Goal: Information Seeking & Learning: Learn about a topic

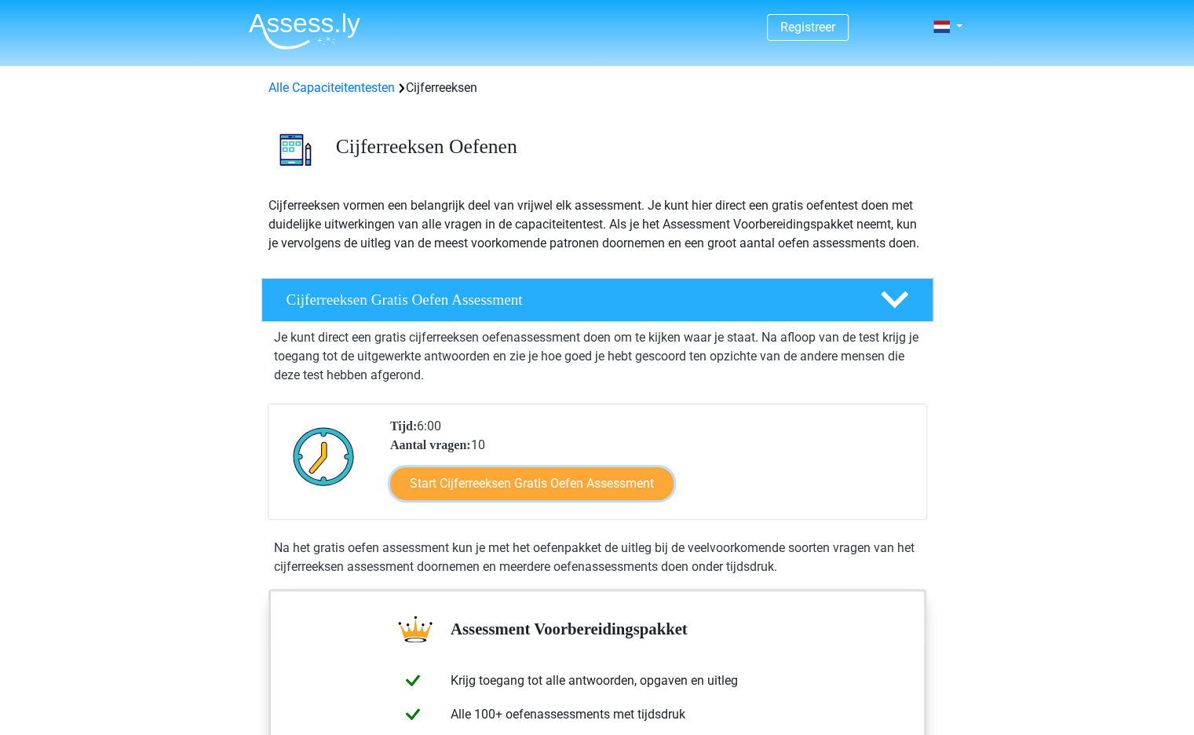
click at [433, 500] on link "Start Cijferreeksen Gratis Oefen Assessment" at bounding box center [531, 483] width 283 height 33
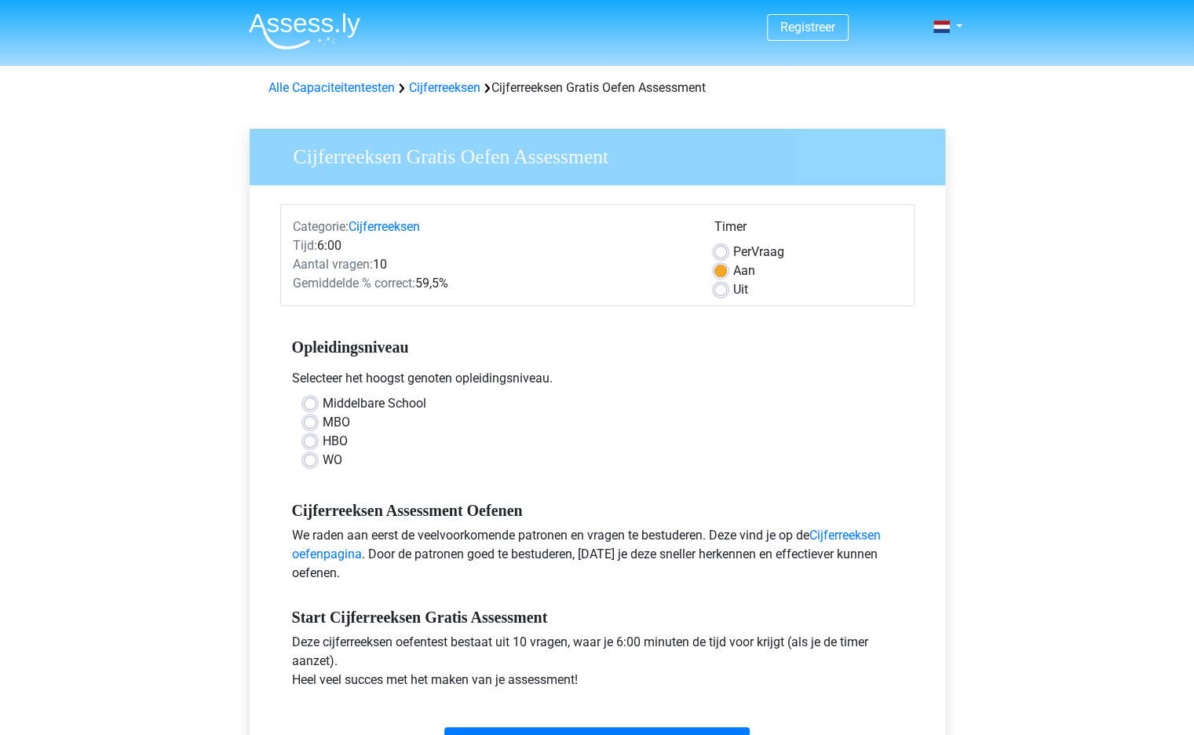
click at [323, 401] on label "Middelbare School" at bounding box center [375, 403] width 104 height 19
click at [306, 401] on input "Middelbare School" at bounding box center [310, 402] width 13 height 16
radio input "true"
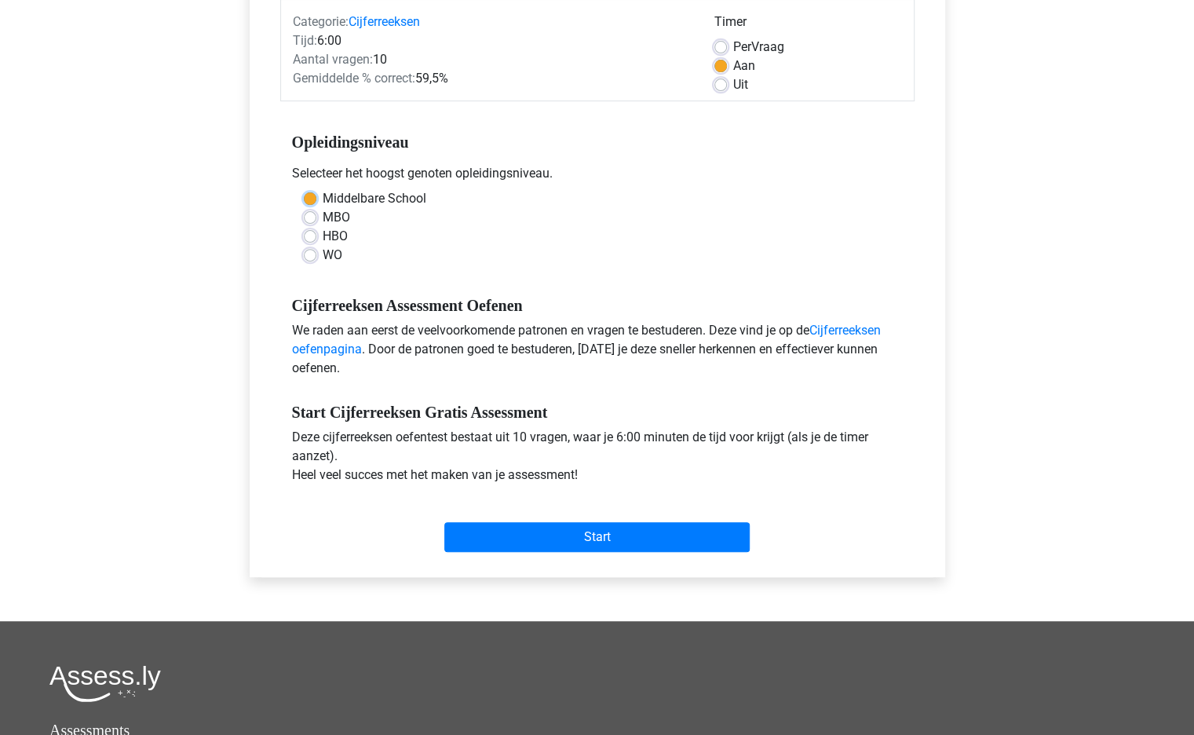
scroll to position [216, 0]
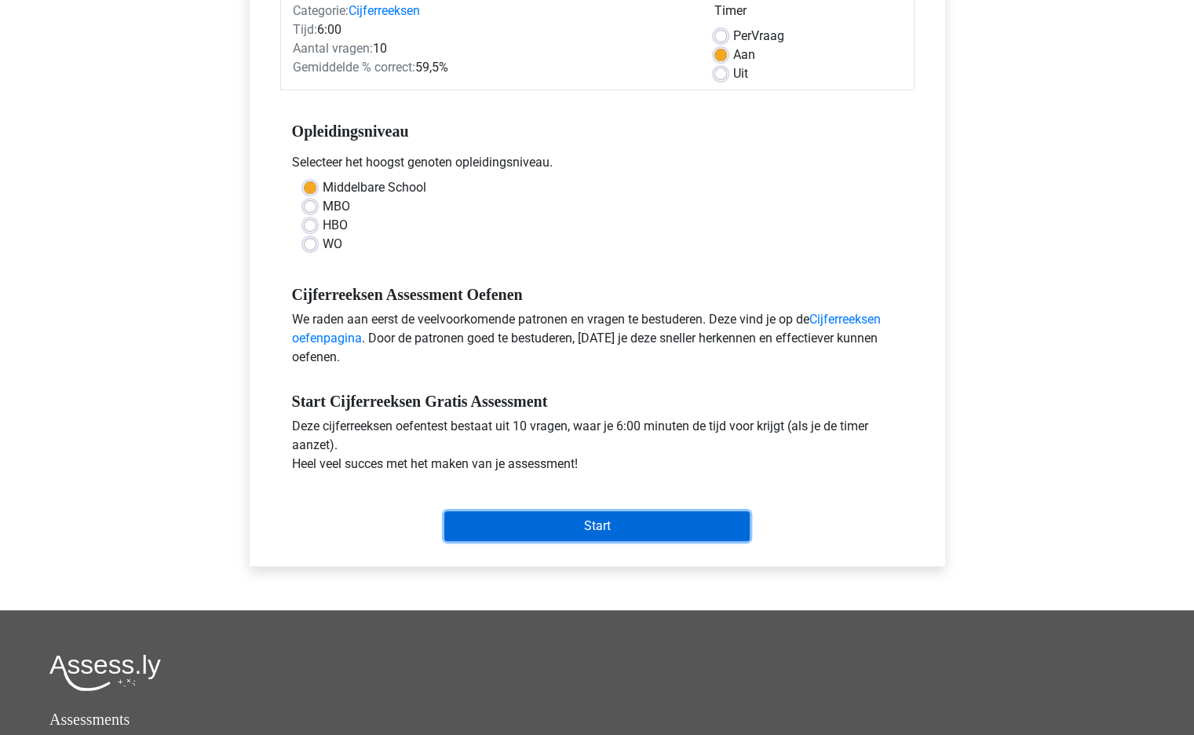
click at [536, 525] on input "Start" at bounding box center [596, 526] width 305 height 30
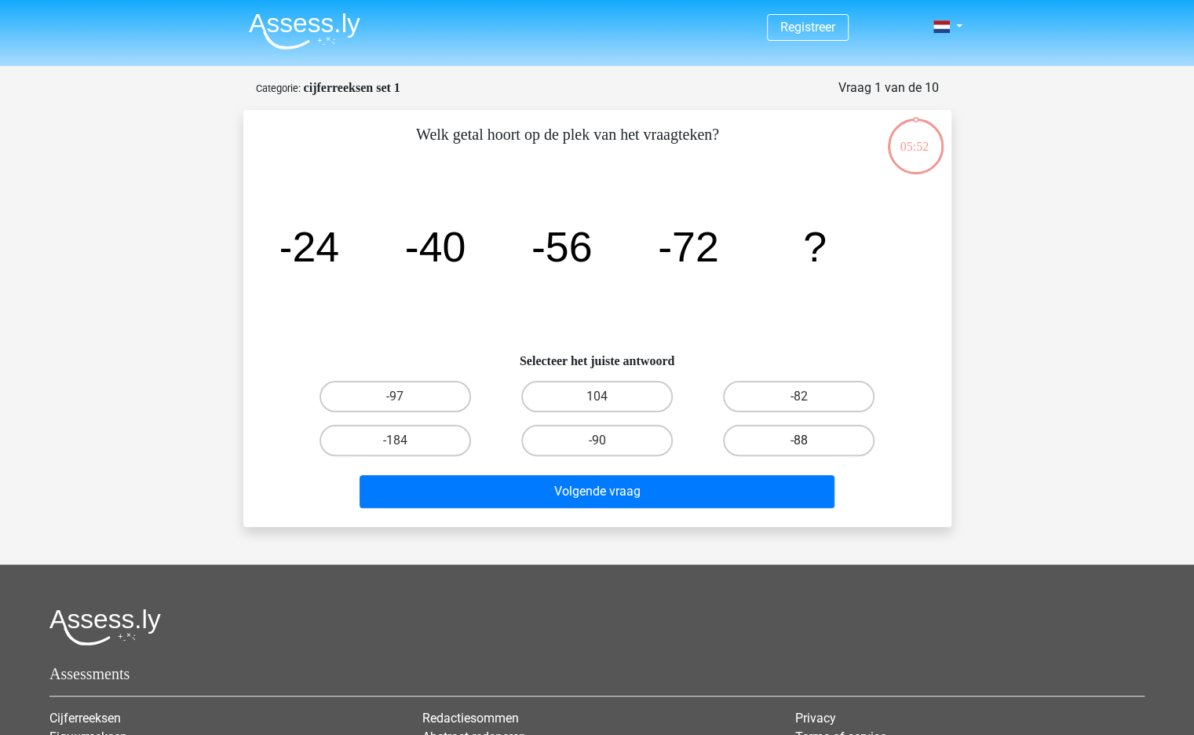
click at [774, 438] on label "-88" at bounding box center [798, 440] width 151 height 31
click at [799, 440] on input "-88" at bounding box center [804, 445] width 10 height 10
radio input "true"
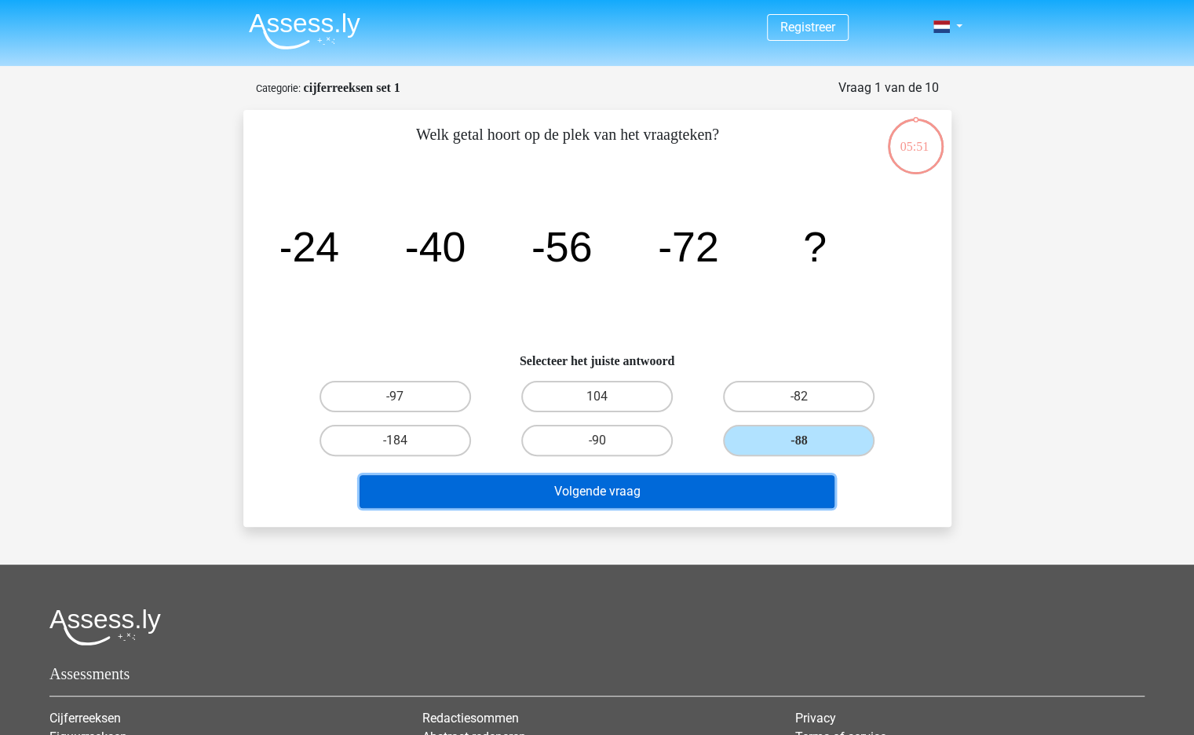
click at [693, 481] on button "Volgende vraag" at bounding box center [597, 491] width 475 height 33
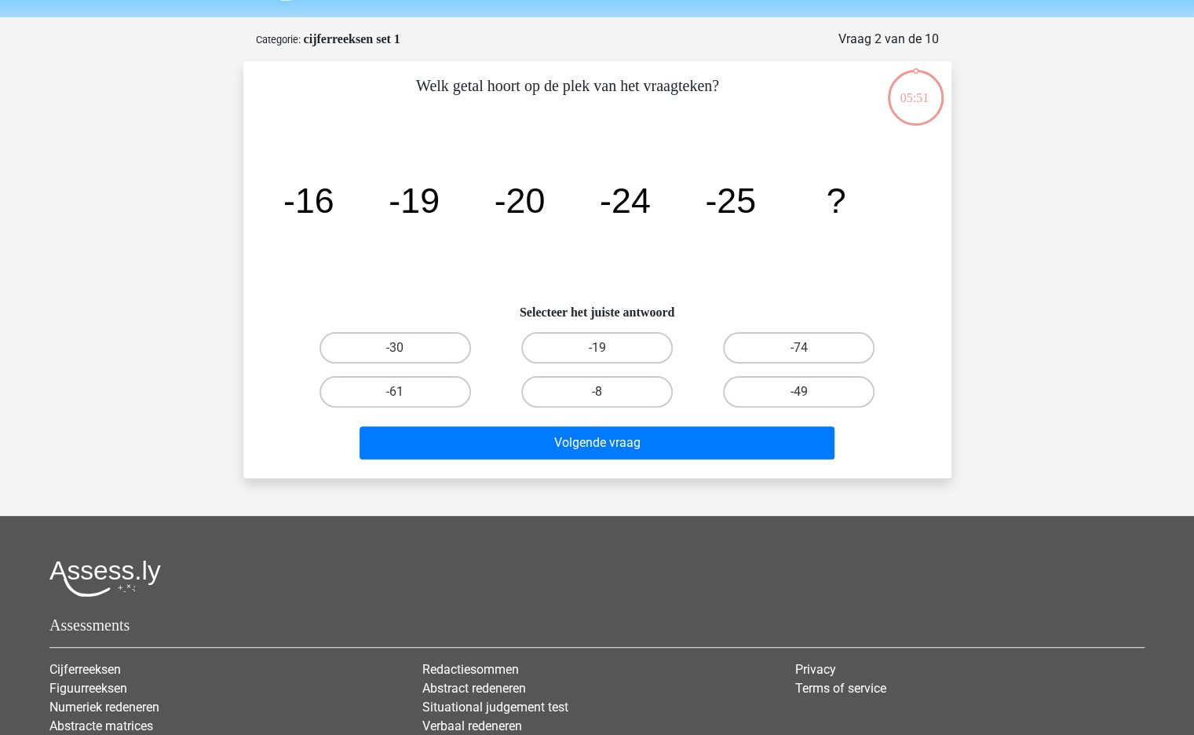
scroll to position [78, 0]
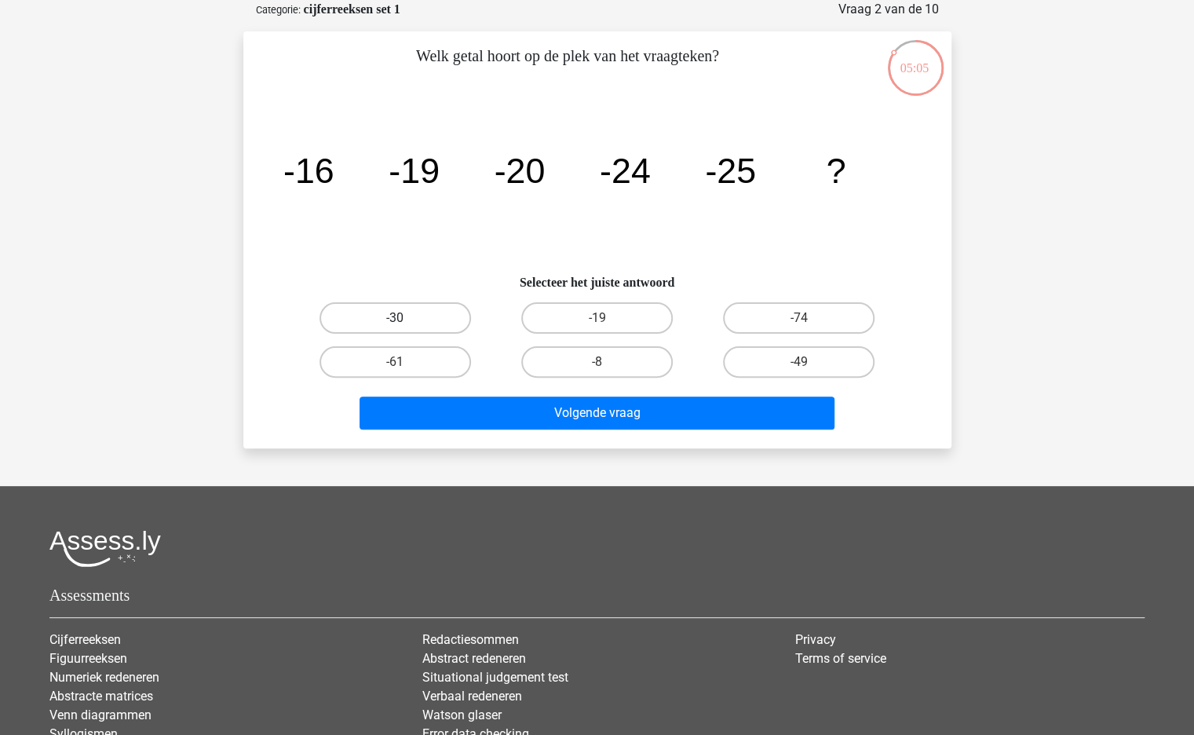
click at [390, 316] on label "-30" at bounding box center [394, 317] width 151 height 31
click at [395, 318] on input "-30" at bounding box center [400, 323] width 10 height 10
radio input "true"
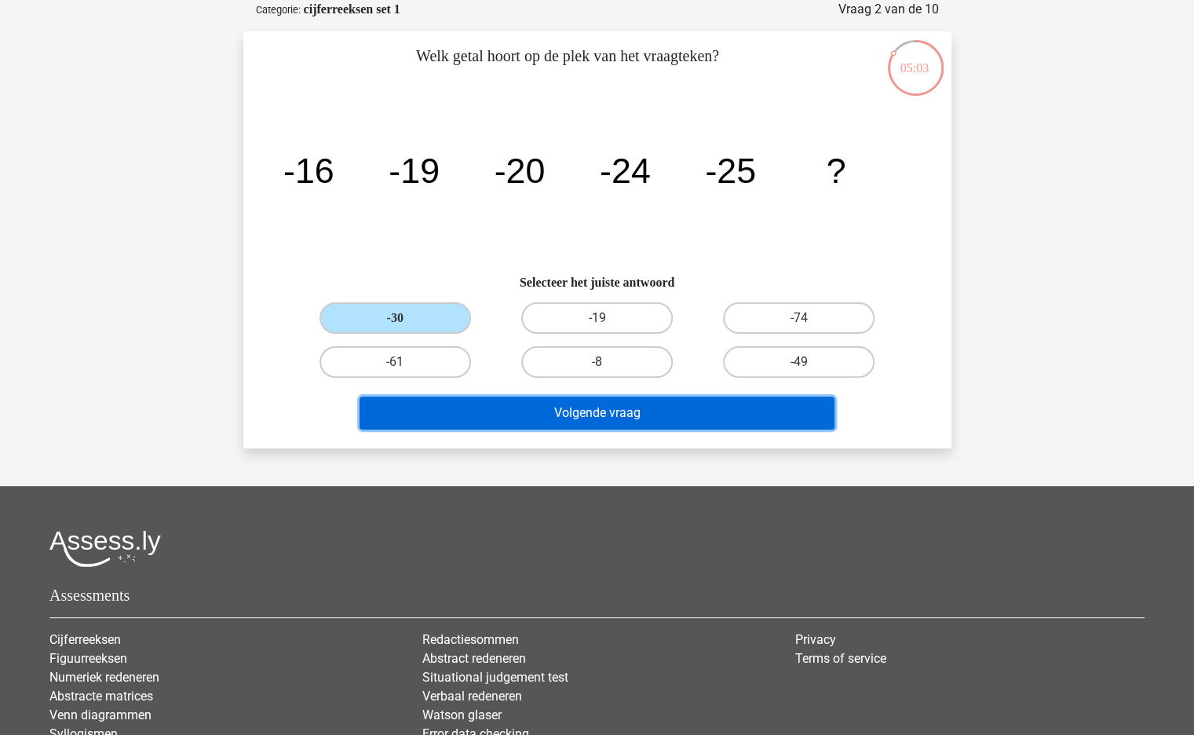
click at [518, 407] on button "Volgende vraag" at bounding box center [597, 412] width 475 height 33
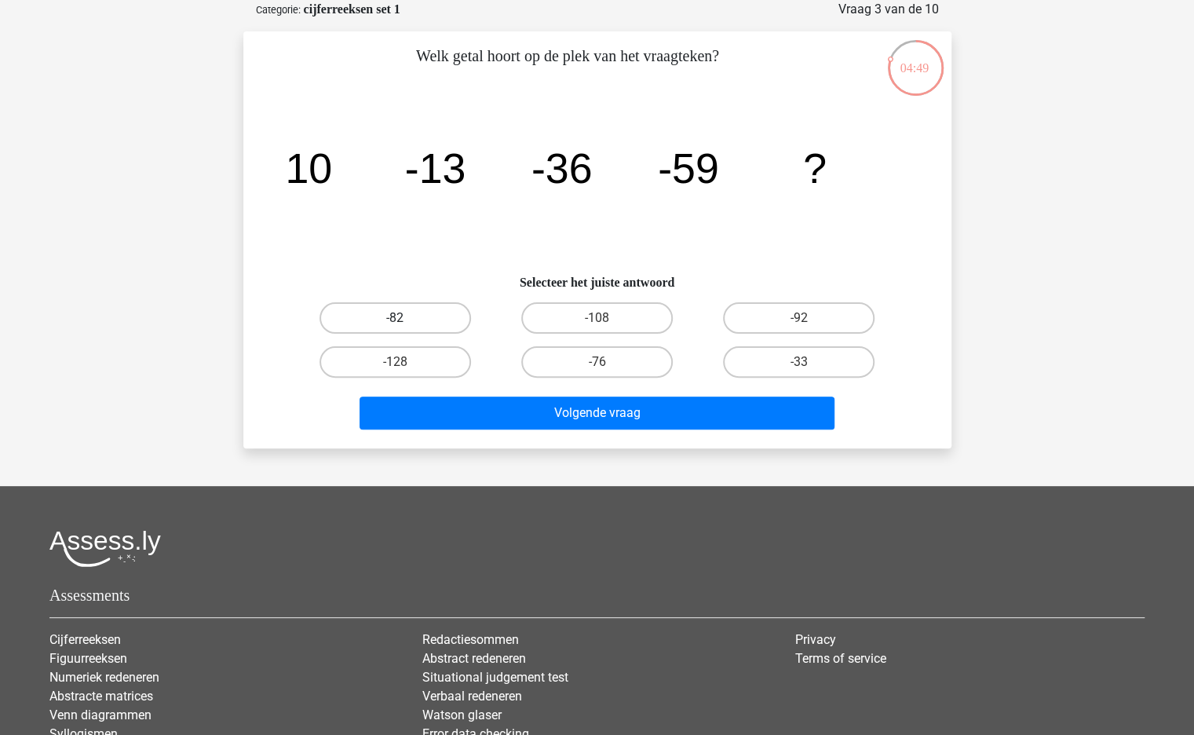
click at [411, 313] on label "-82" at bounding box center [394, 317] width 151 height 31
click at [405, 318] on input "-82" at bounding box center [400, 323] width 10 height 10
radio input "true"
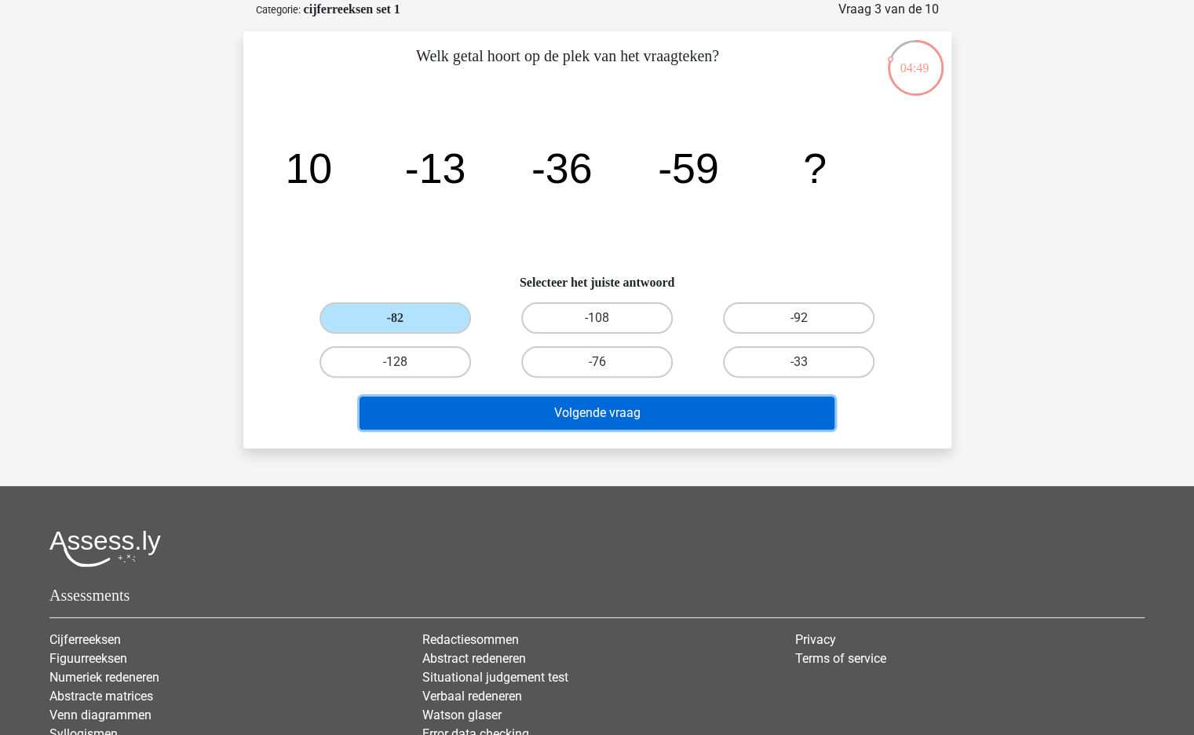
click at [504, 415] on button "Volgende vraag" at bounding box center [597, 412] width 475 height 33
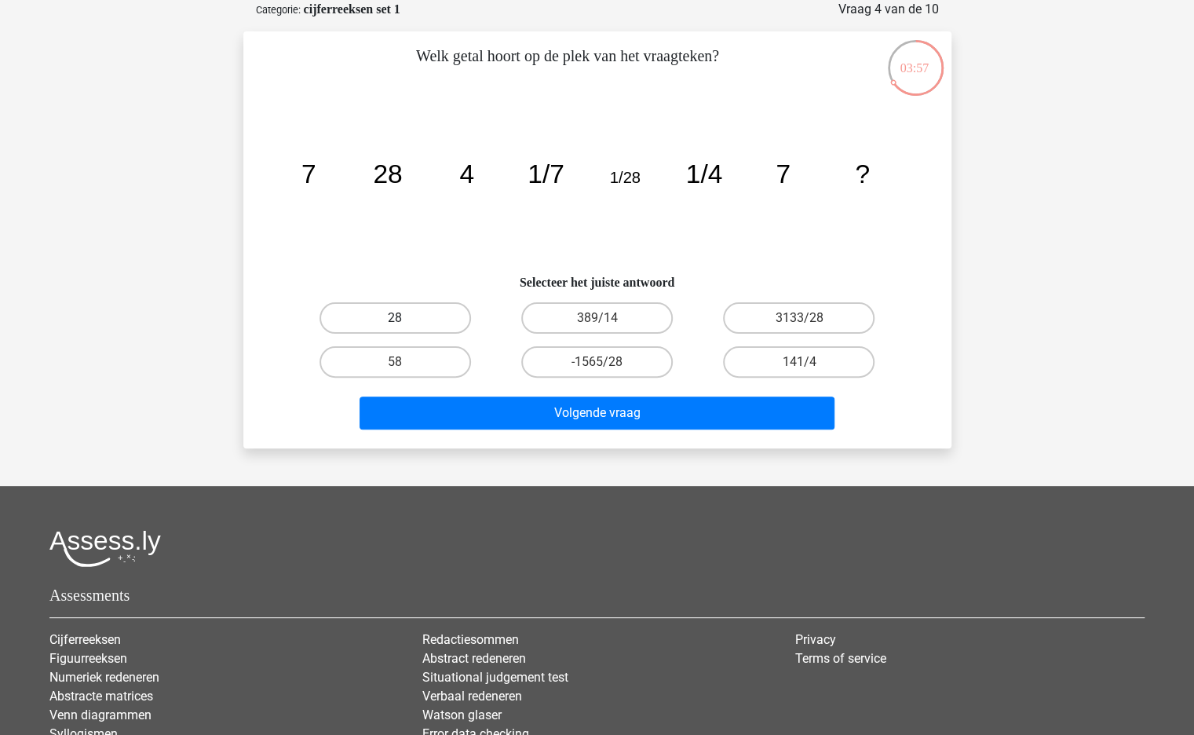
click at [435, 326] on label "28" at bounding box center [394, 317] width 151 height 31
click at [405, 326] on input "28" at bounding box center [400, 323] width 10 height 10
radio input "true"
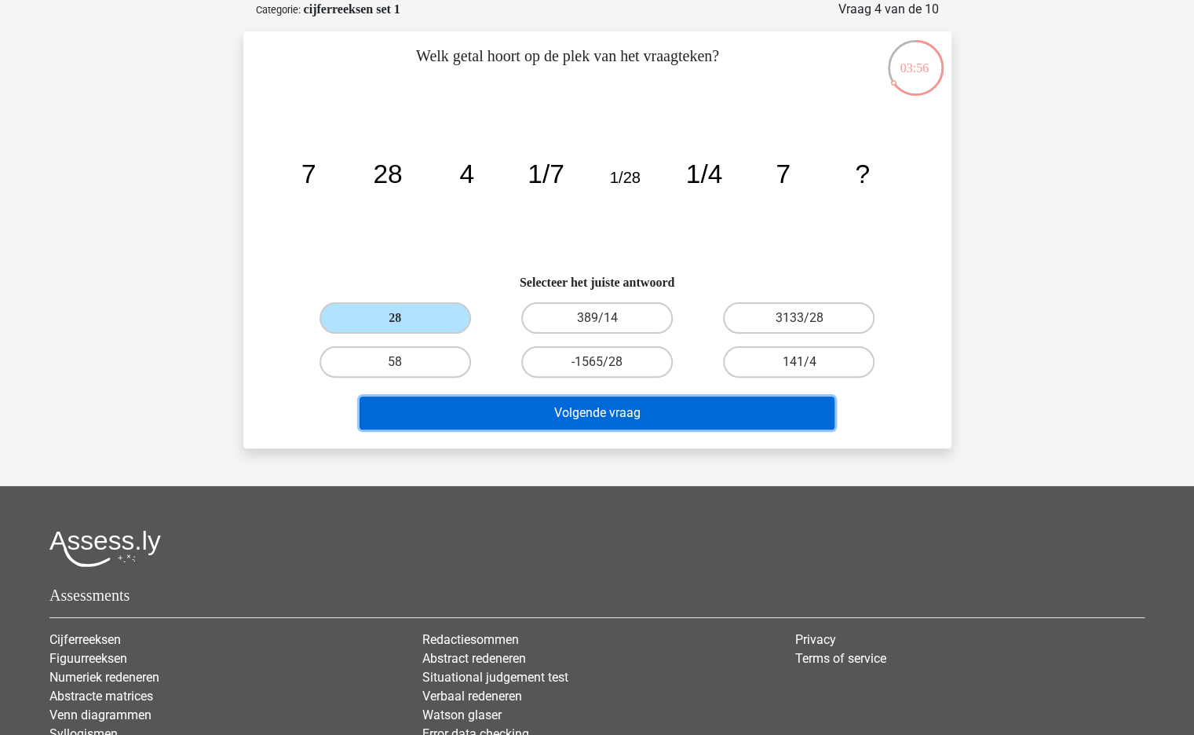
click at [518, 406] on button "Volgende vraag" at bounding box center [597, 412] width 475 height 33
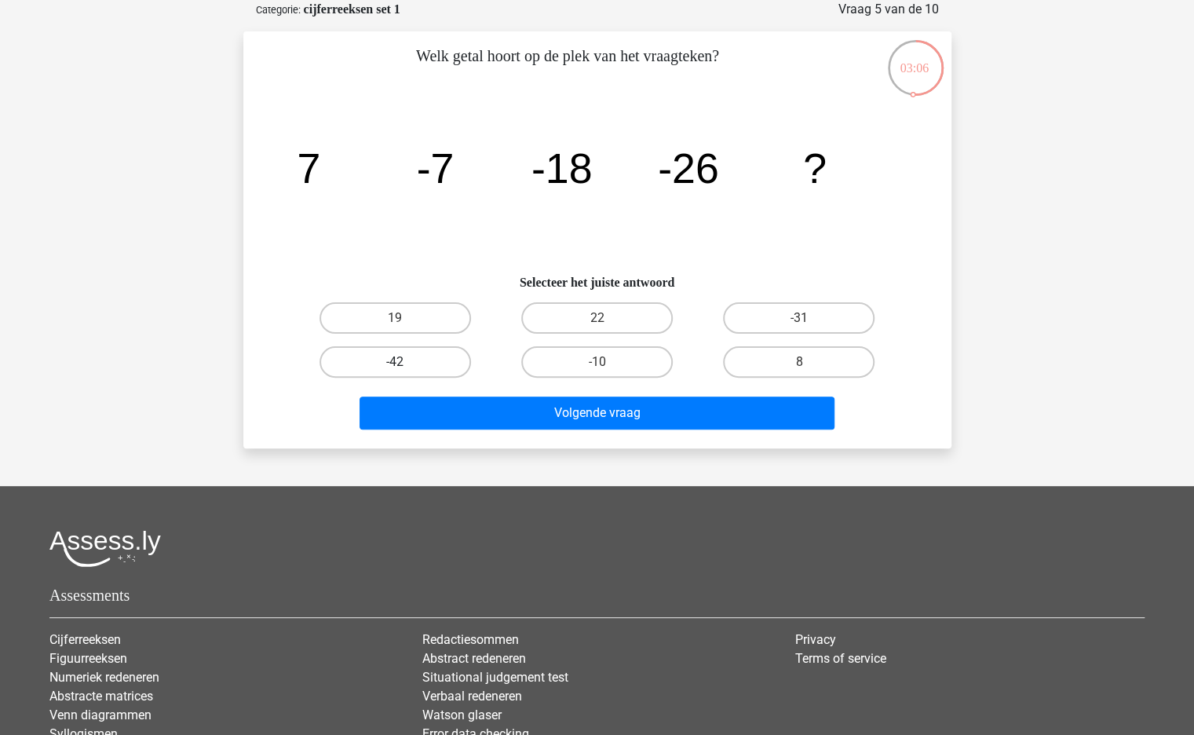
click at [442, 366] on label "-42" at bounding box center [394, 361] width 151 height 31
click at [405, 366] on input "-42" at bounding box center [400, 367] width 10 height 10
radio input "true"
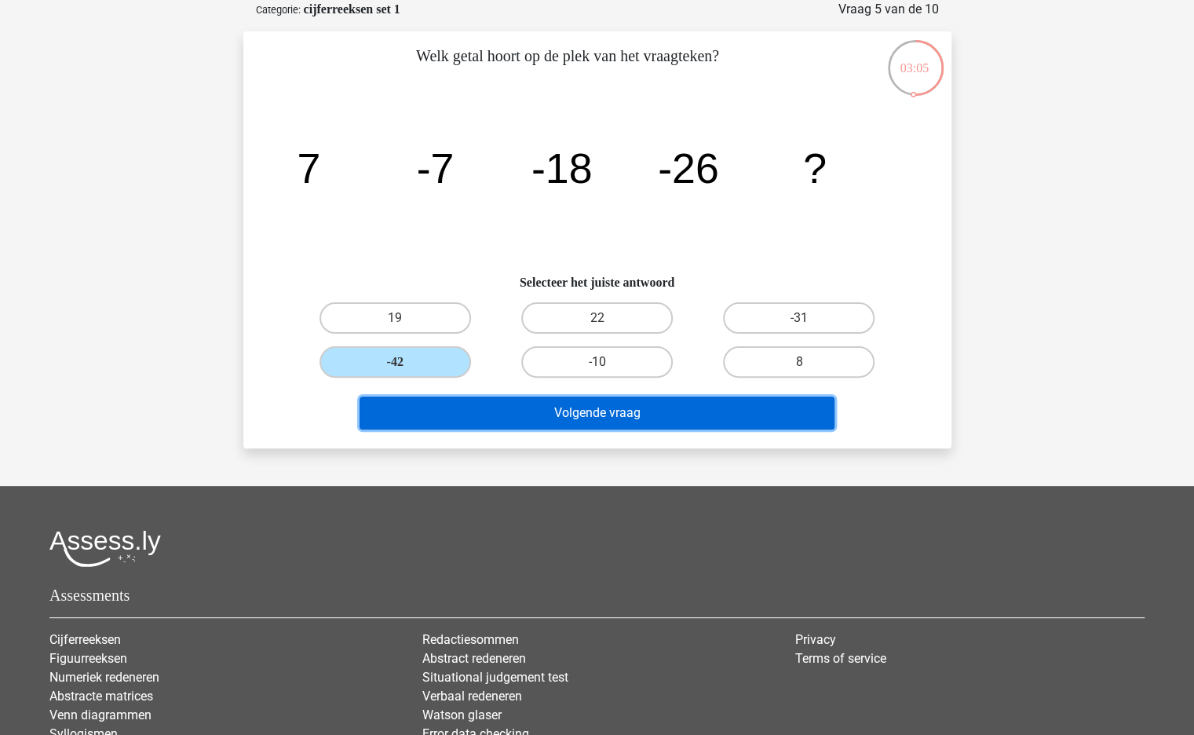
click at [486, 412] on button "Volgende vraag" at bounding box center [597, 412] width 475 height 33
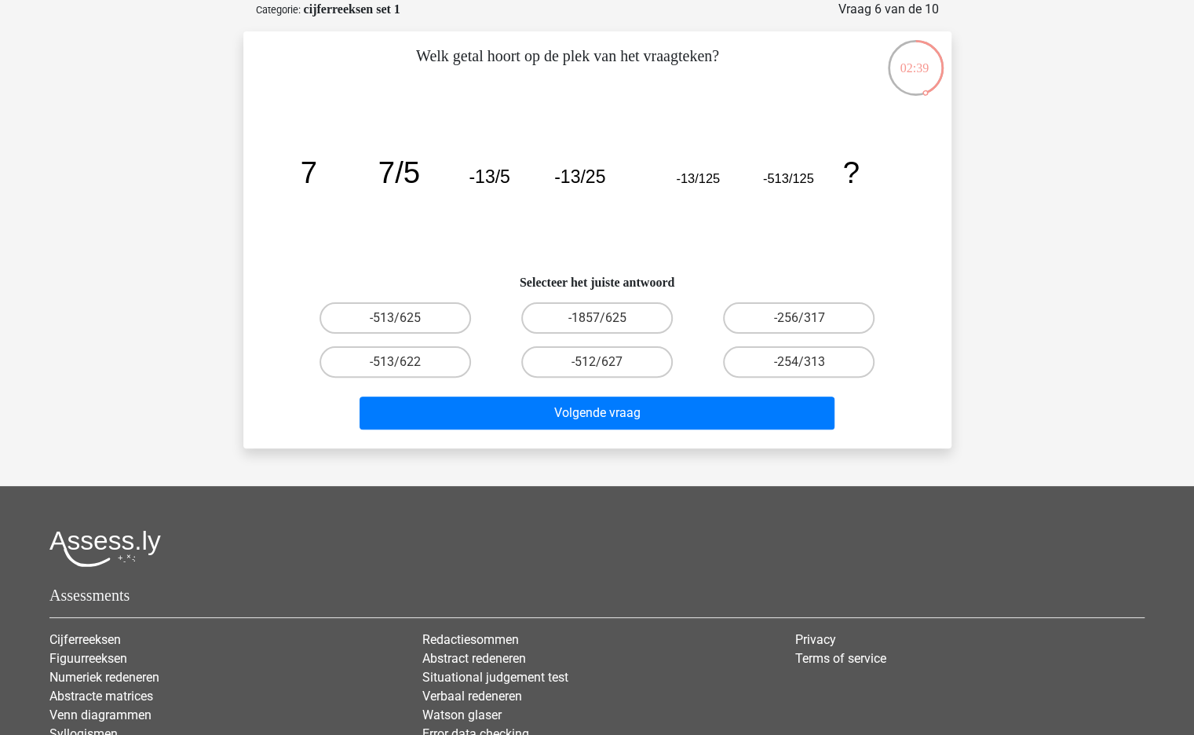
click at [397, 319] on input "-513/625" at bounding box center [400, 323] width 10 height 10
radio input "true"
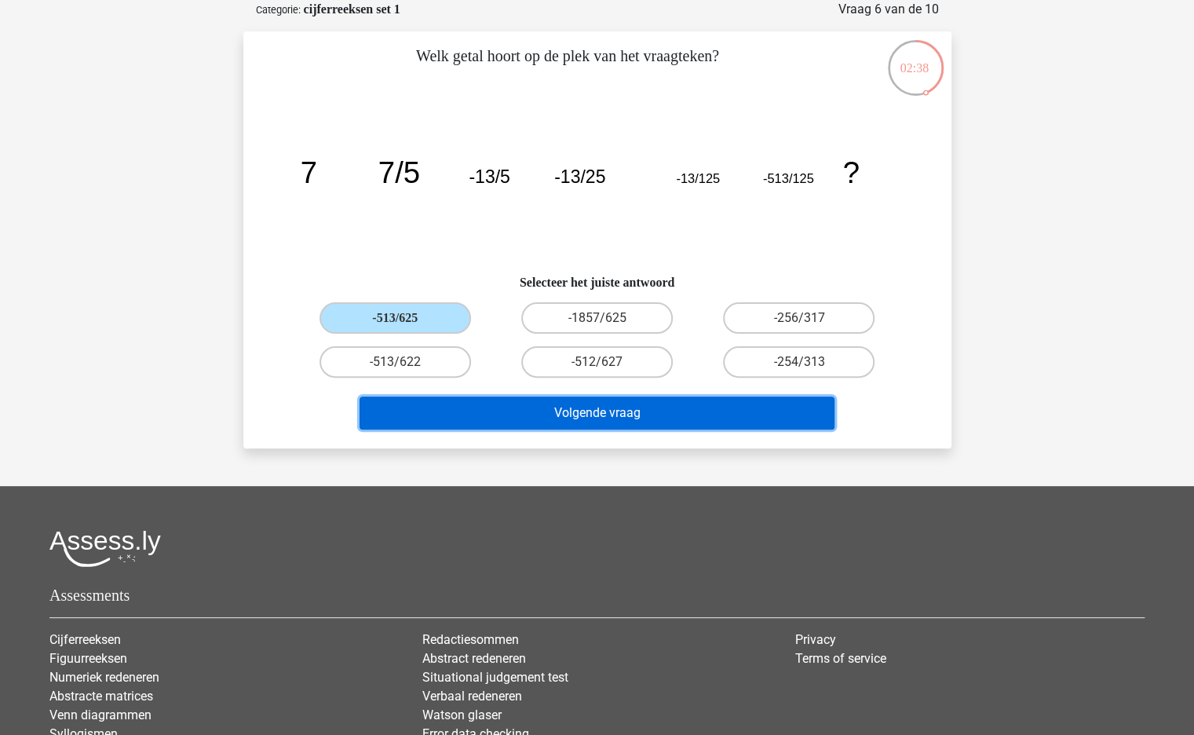
click at [488, 403] on button "Volgende vraag" at bounding box center [597, 412] width 475 height 33
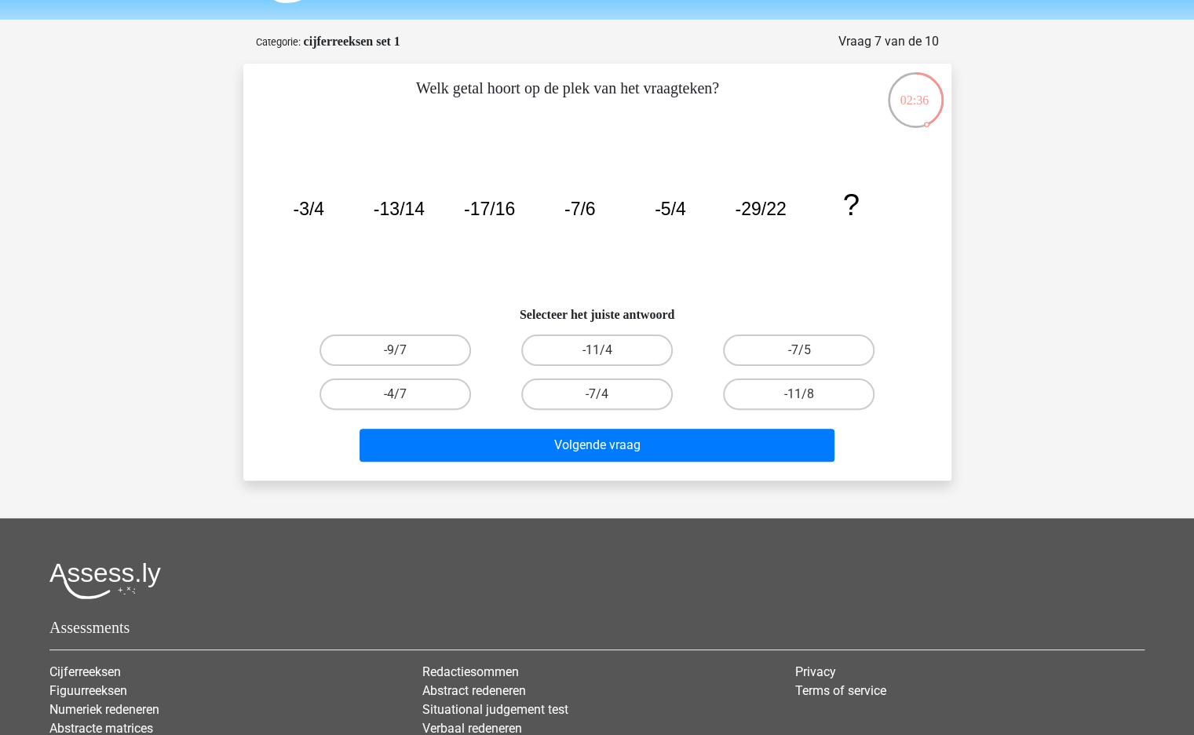
scroll to position [46, 0]
click at [765, 379] on label "-11/8" at bounding box center [798, 394] width 151 height 31
click at [799, 395] on input "-11/8" at bounding box center [804, 400] width 10 height 10
radio input "true"
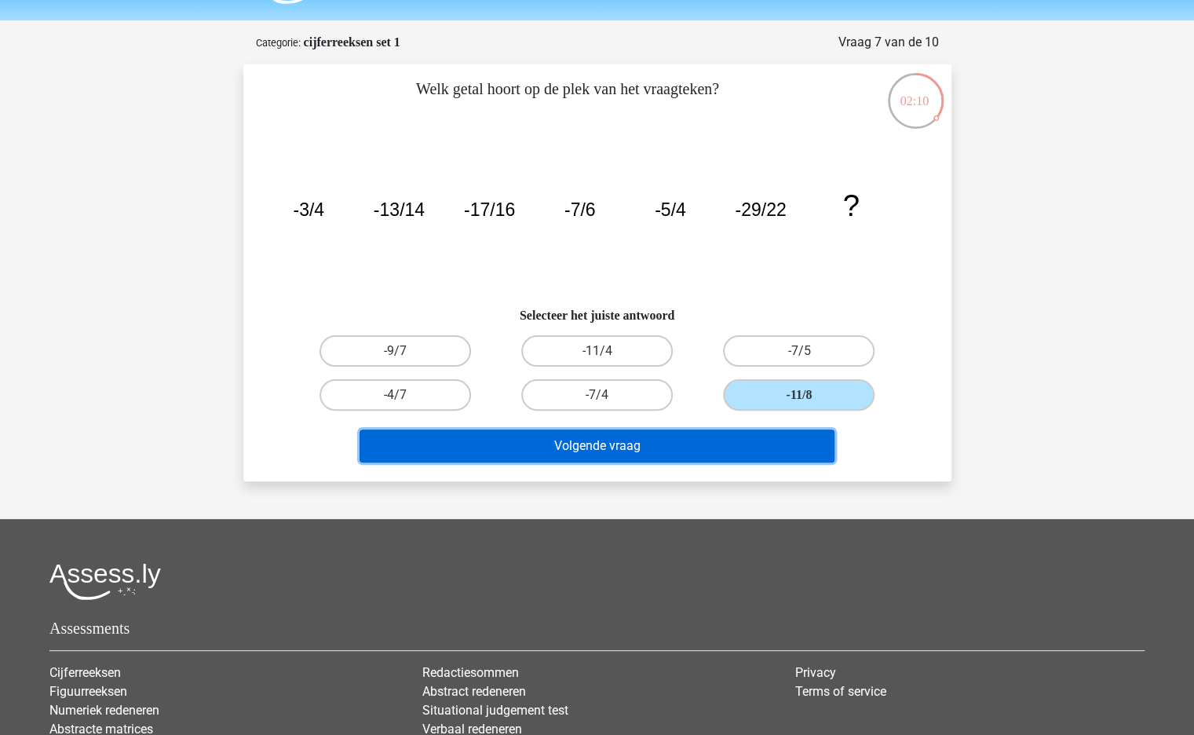
click at [458, 440] on button "Volgende vraag" at bounding box center [597, 445] width 475 height 33
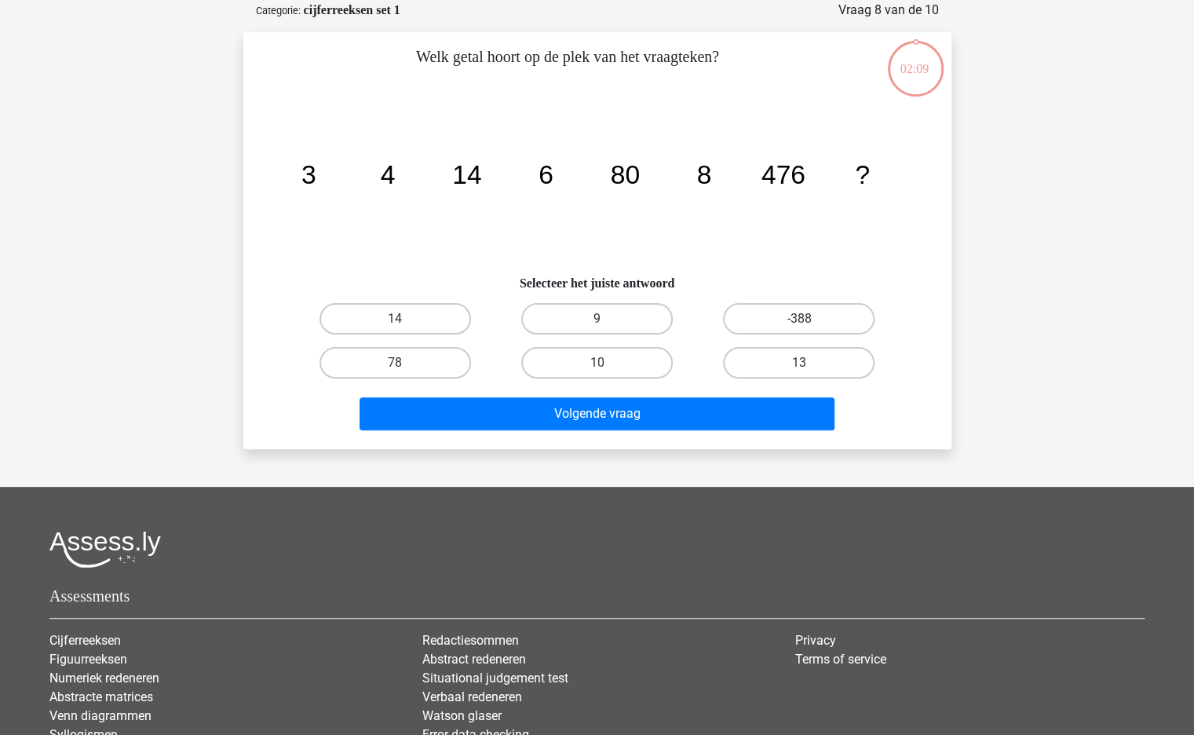
scroll to position [78, 0]
click at [582, 361] on label "10" at bounding box center [596, 361] width 151 height 31
click at [597, 362] on input "10" at bounding box center [602, 367] width 10 height 10
radio input "true"
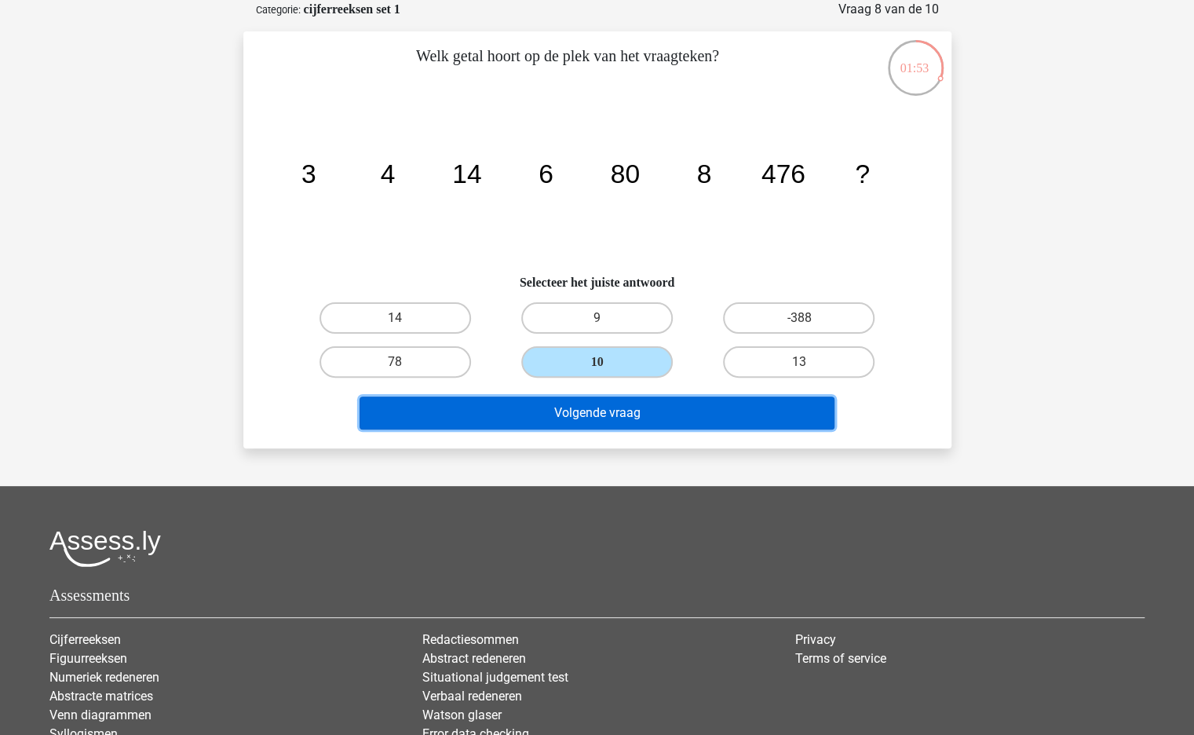
click at [609, 422] on button "Volgende vraag" at bounding box center [597, 412] width 475 height 33
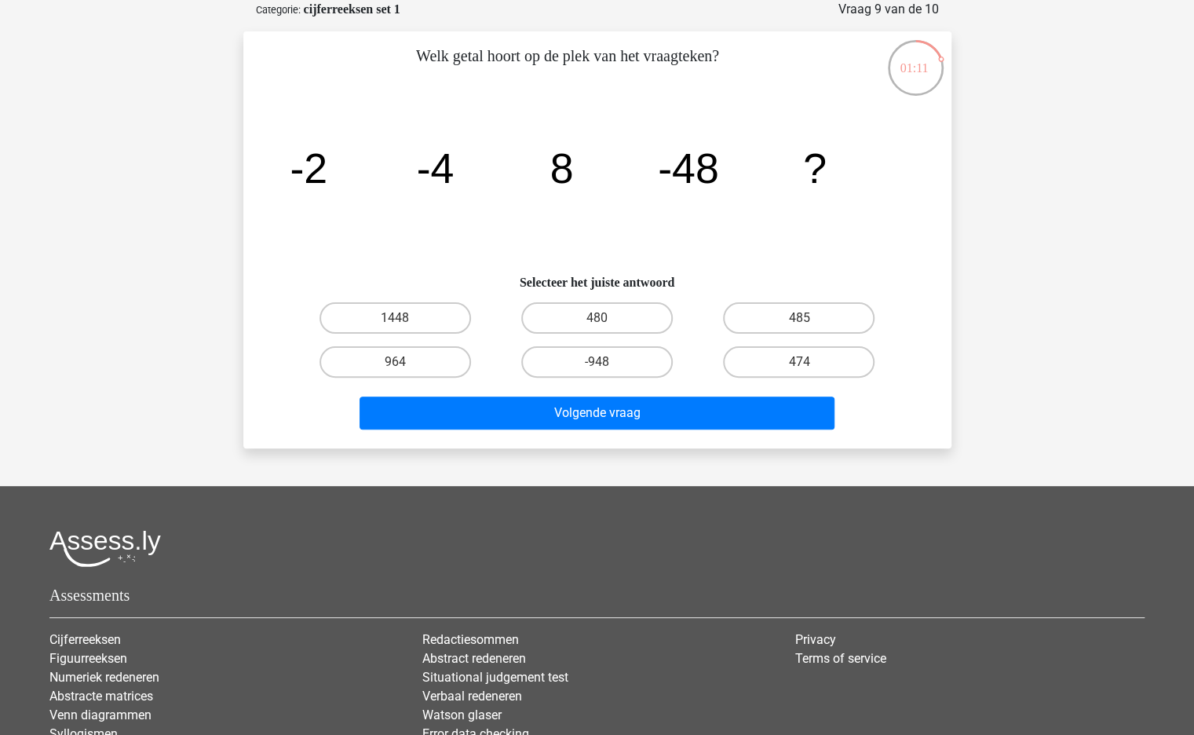
click at [636, 335] on div "480" at bounding box center [597, 318] width 202 height 44
click at [634, 321] on label "480" at bounding box center [596, 317] width 151 height 31
click at [607, 321] on input "480" at bounding box center [602, 323] width 10 height 10
radio input "true"
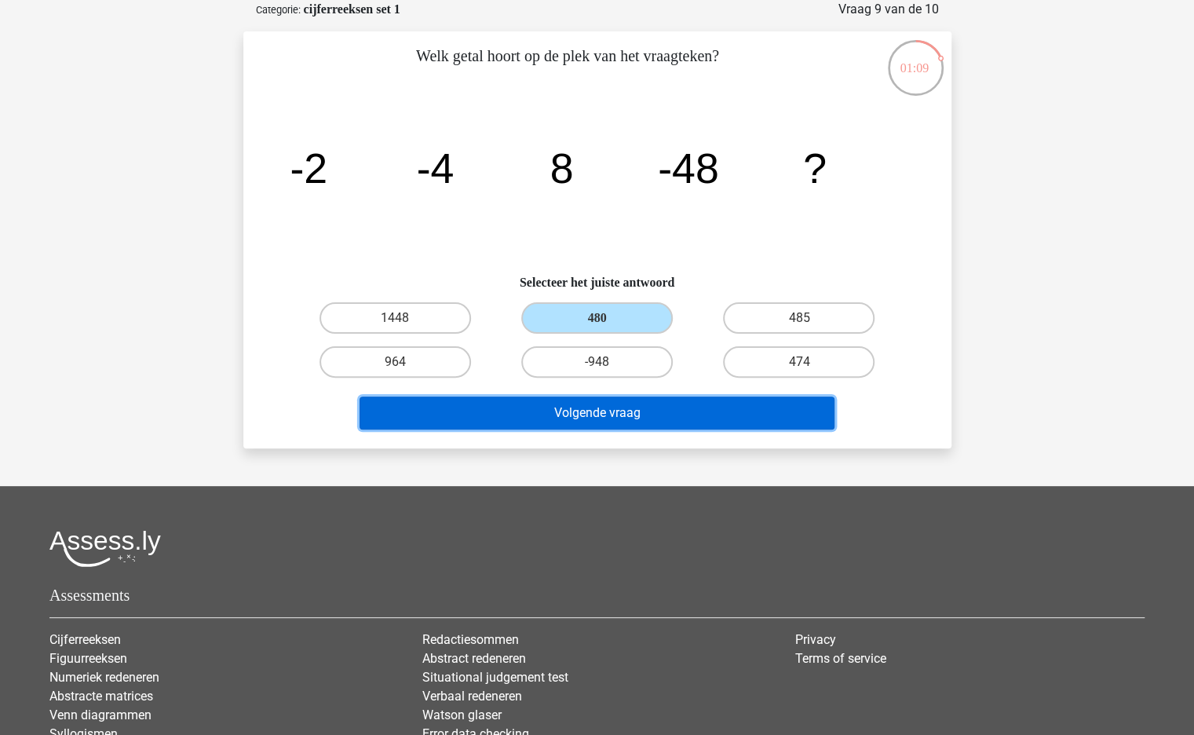
click at [699, 415] on button "Volgende vraag" at bounding box center [597, 412] width 475 height 33
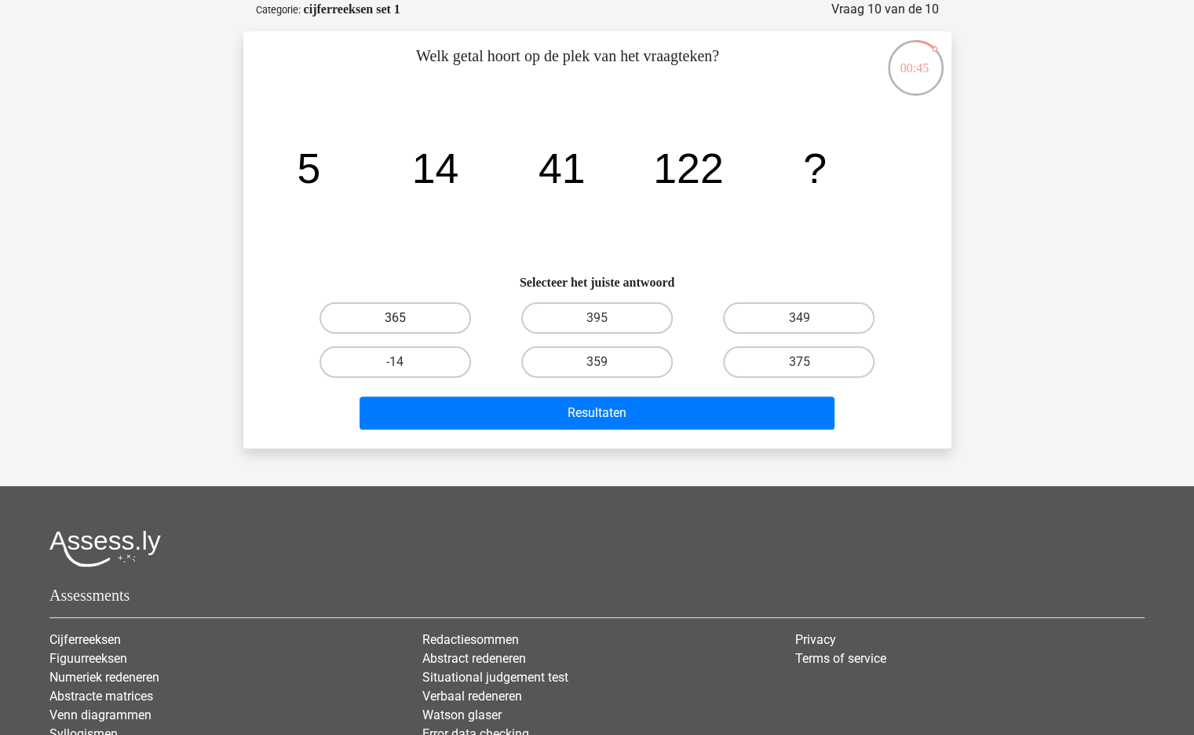
click at [418, 318] on label "365" at bounding box center [394, 317] width 151 height 31
click at [405, 318] on input "365" at bounding box center [400, 323] width 10 height 10
radio input "true"
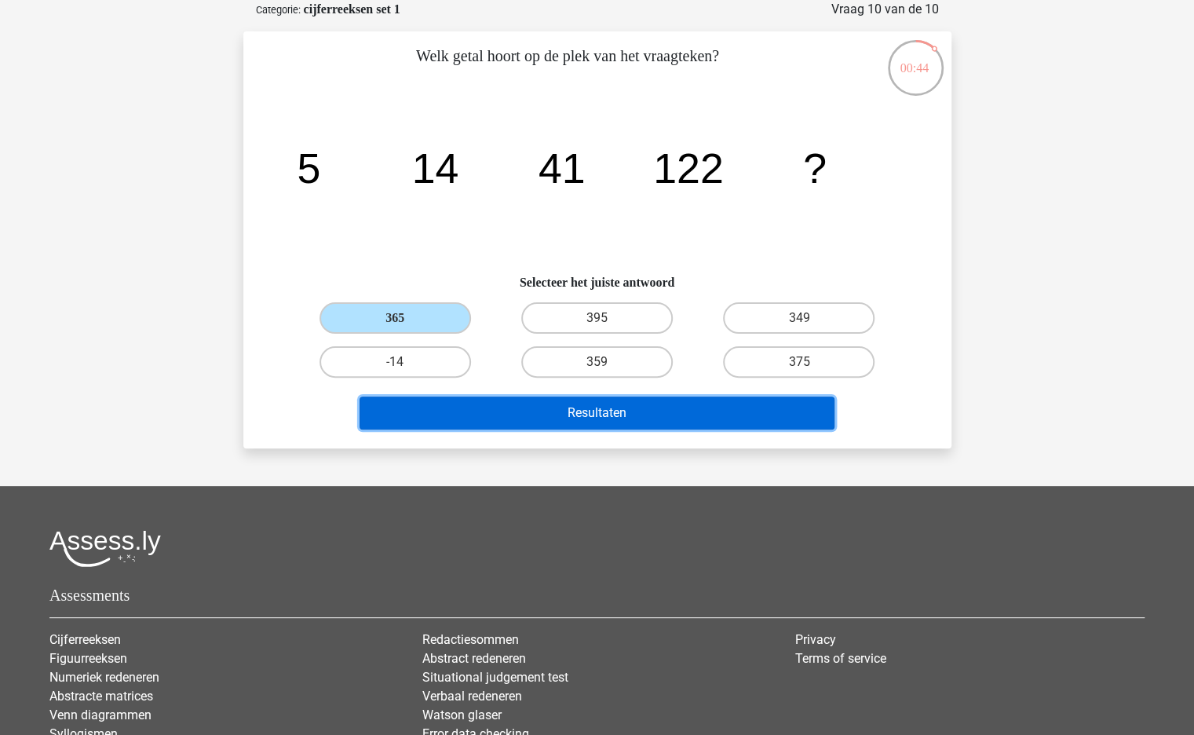
click at [515, 416] on button "Resultaten" at bounding box center [597, 412] width 475 height 33
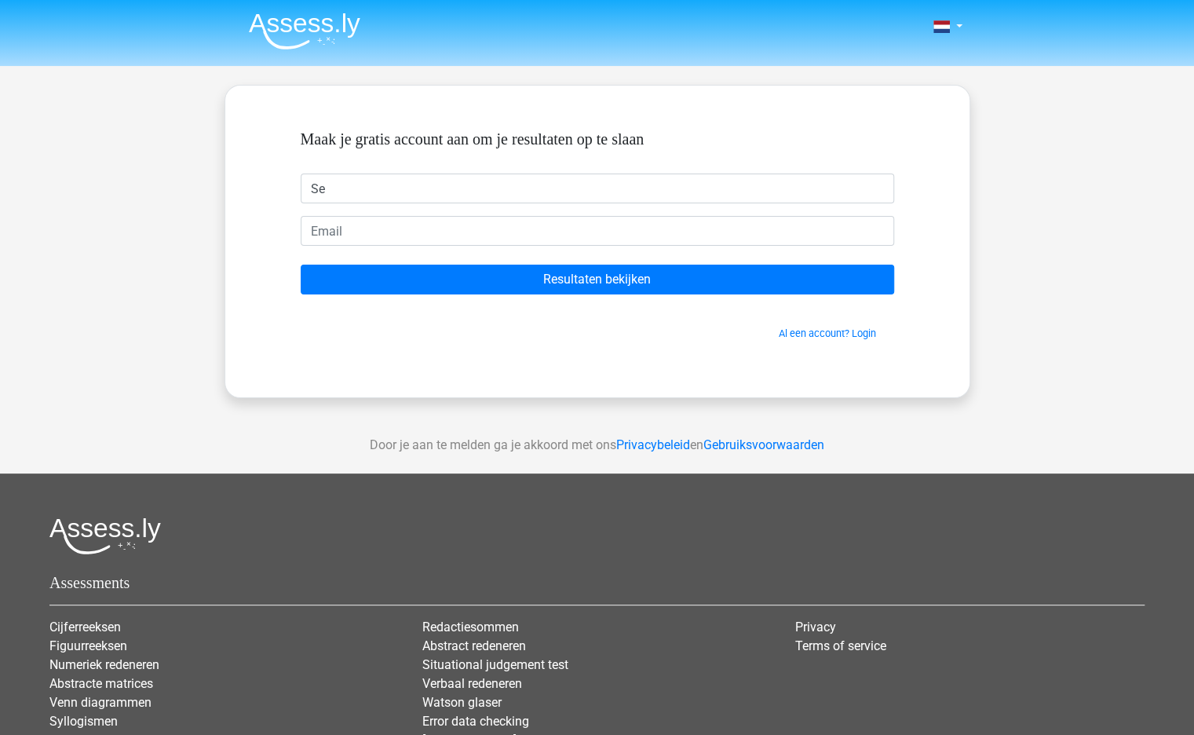
type input "Senne"
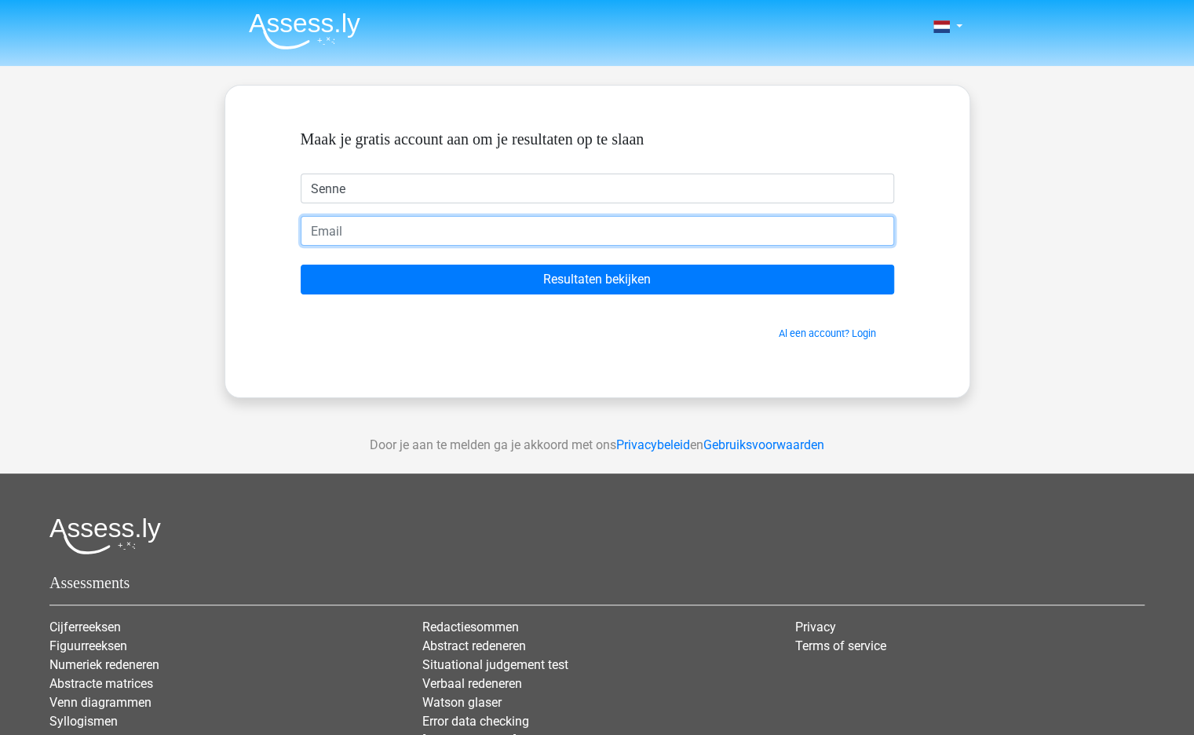
click at [429, 228] on input "email" at bounding box center [597, 231] width 593 height 30
type input "debastsenne@gmail.com"
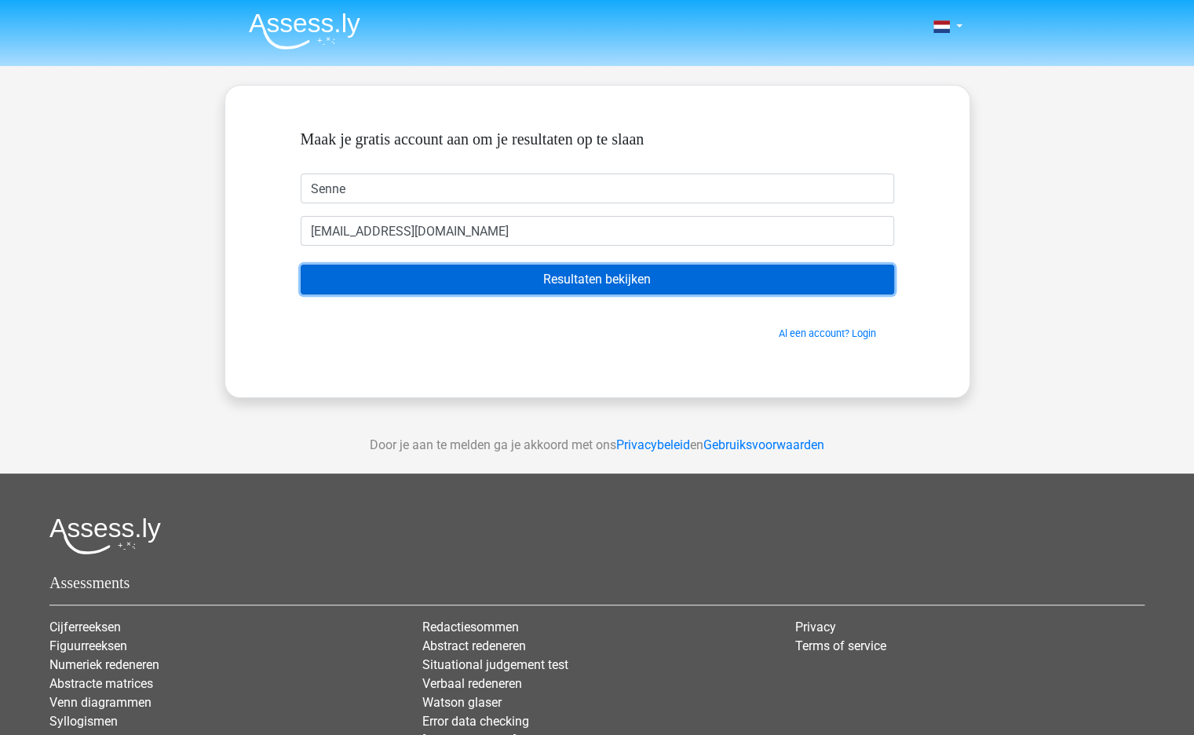
click at [429, 270] on input "Resultaten bekijken" at bounding box center [597, 280] width 593 height 30
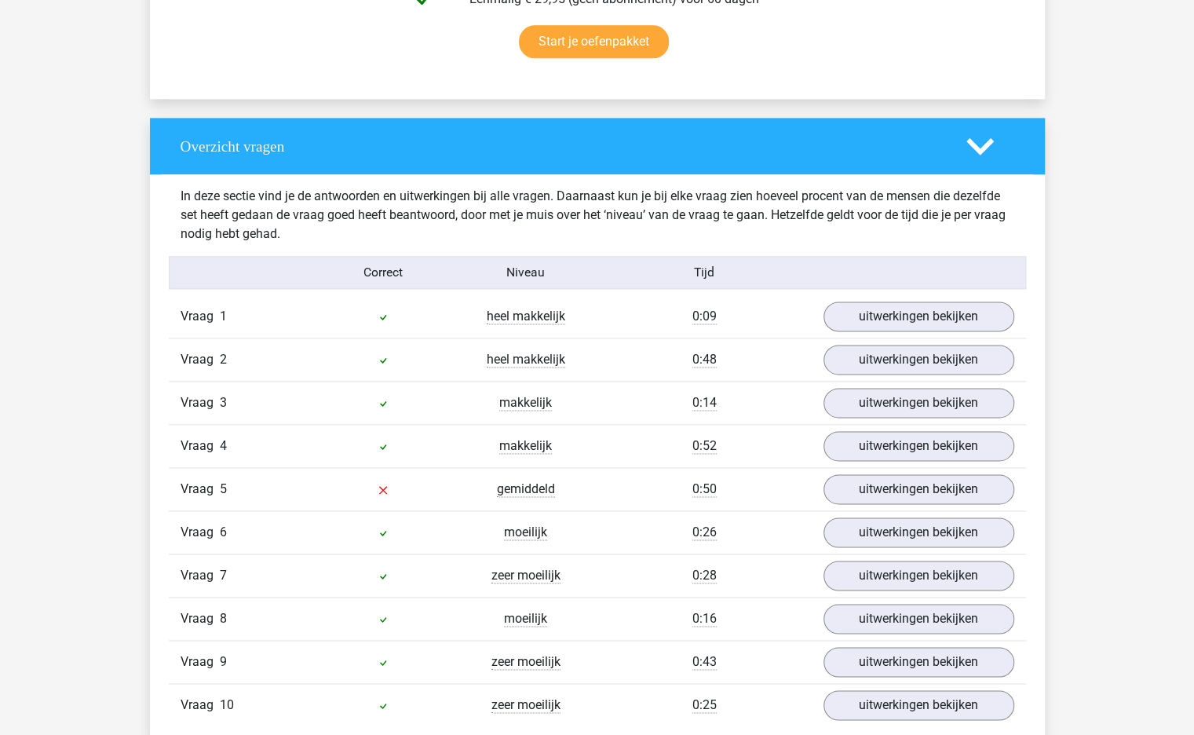
scroll to position [1087, 0]
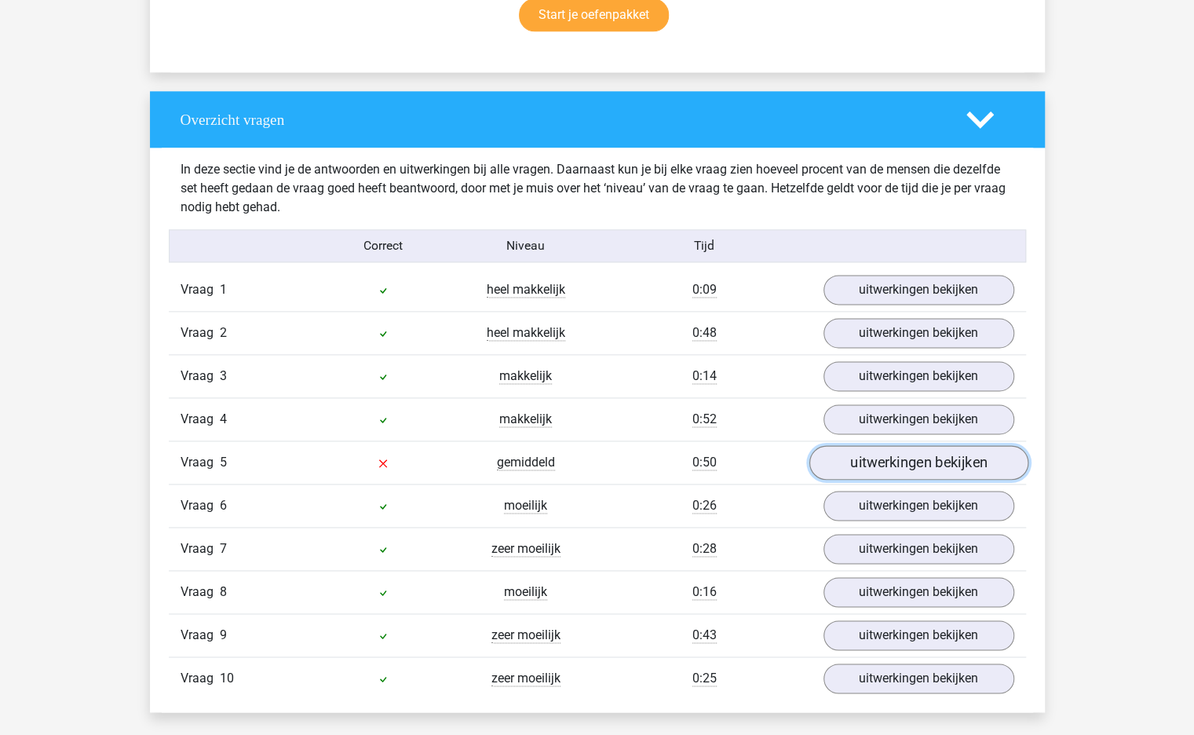
click at [829, 462] on link "uitwerkingen bekijken" at bounding box center [918, 462] width 219 height 35
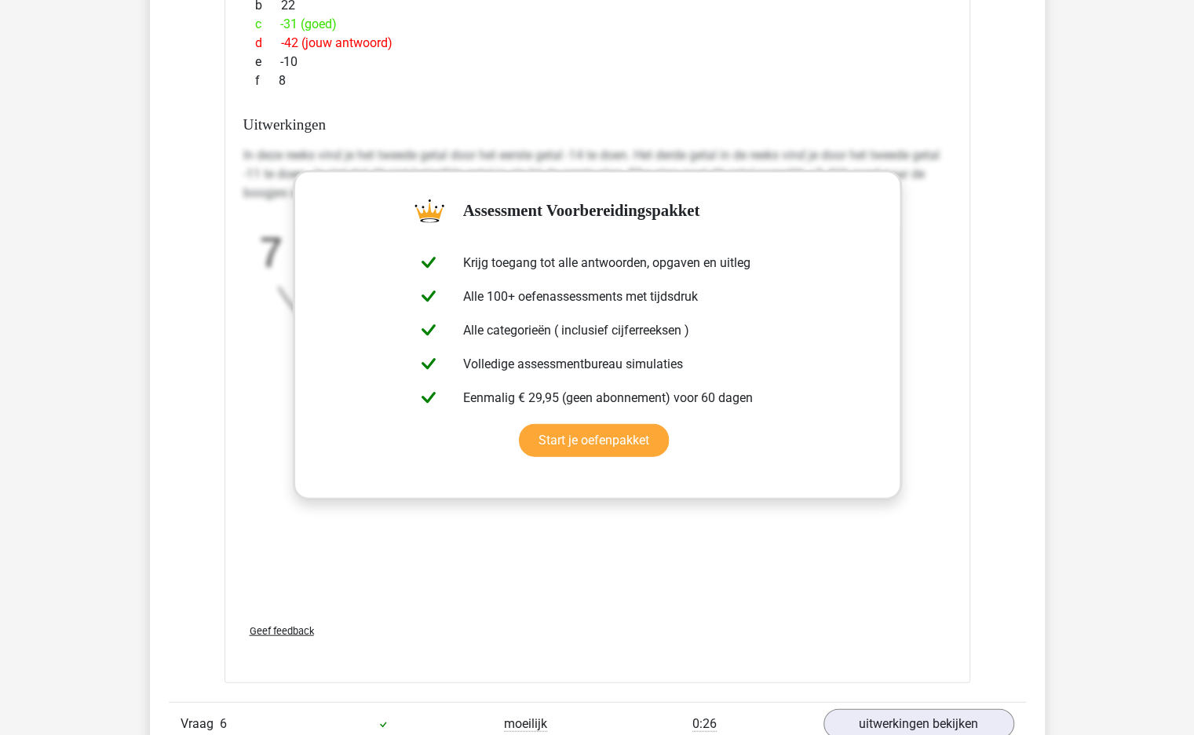
scroll to position [1838, 0]
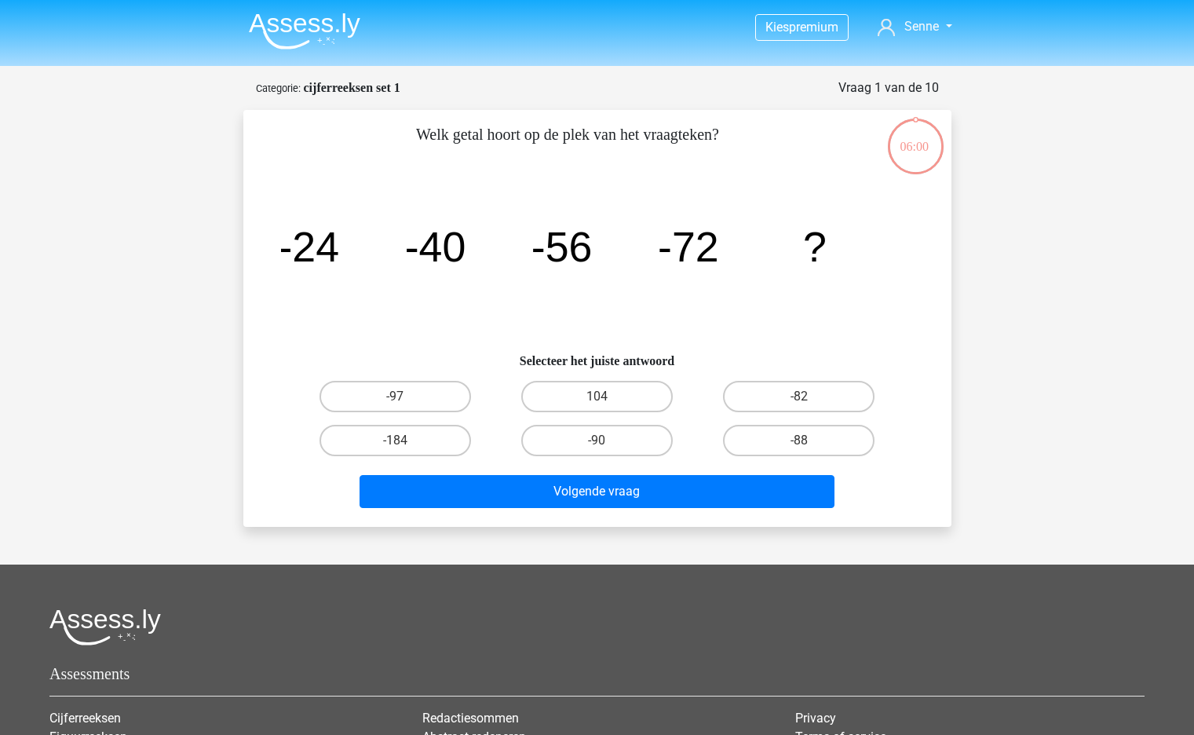
scroll to position [78, 0]
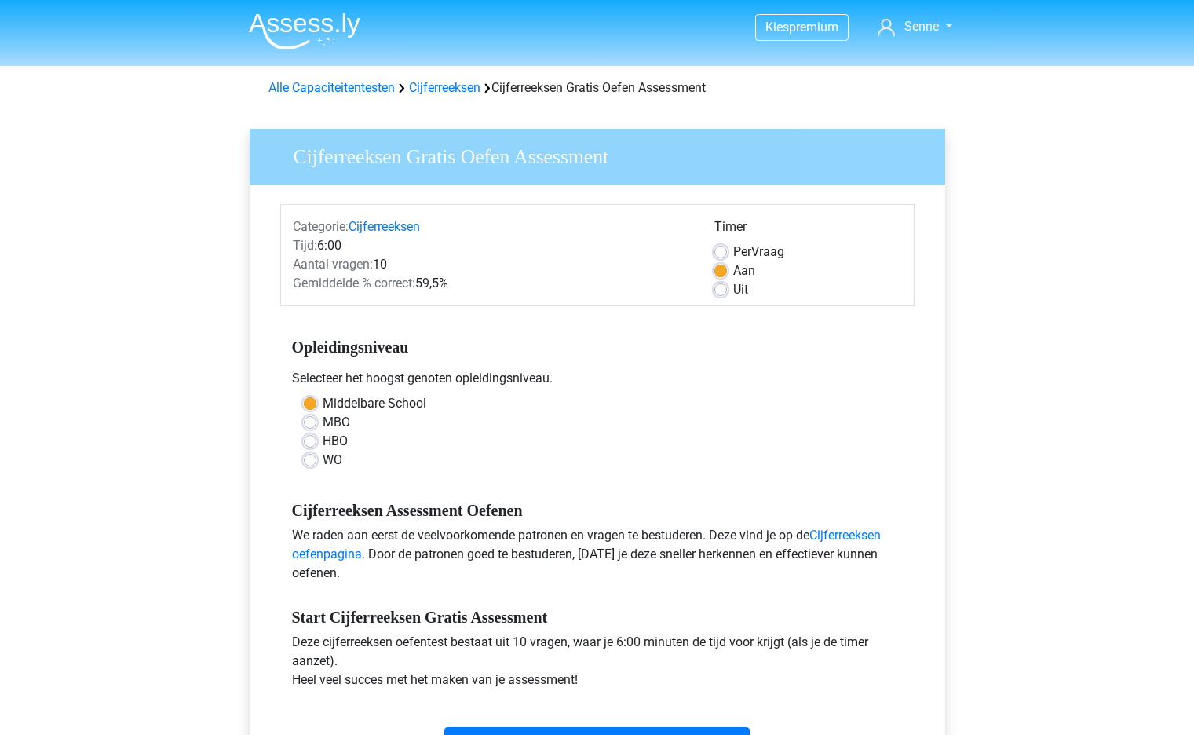
scroll to position [216, 0]
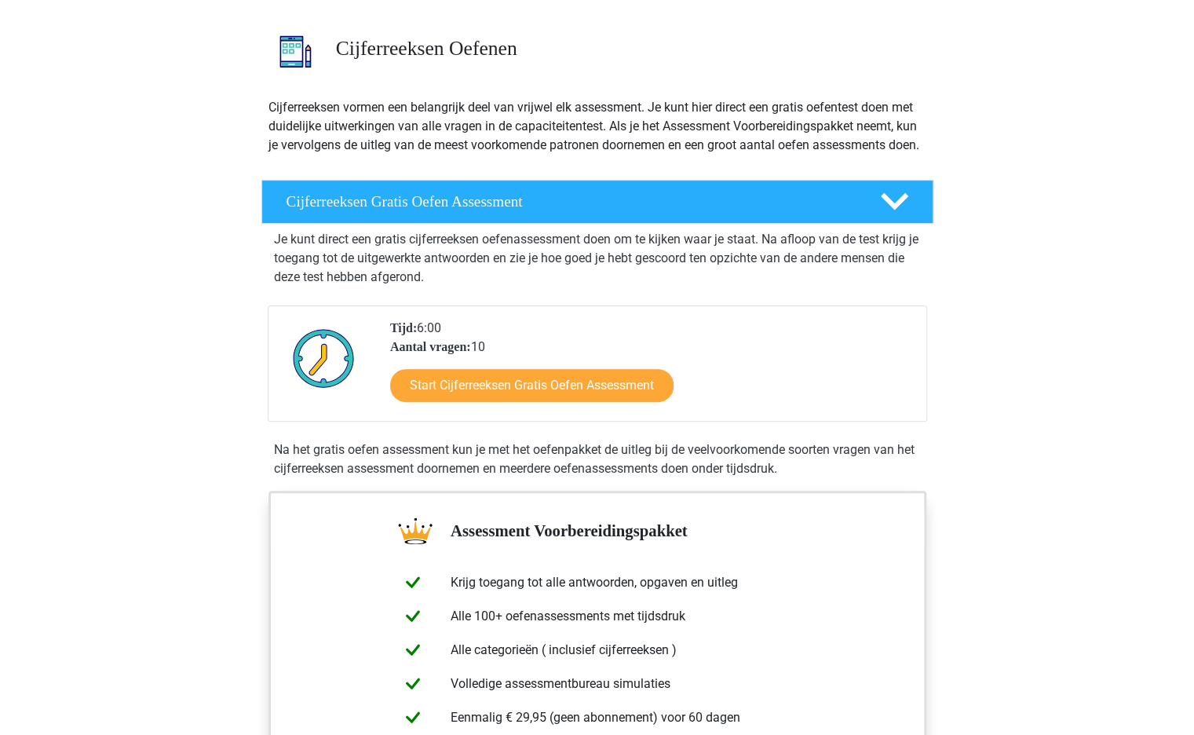
scroll to position [100, 0]
